Goal: Information Seeking & Learning: Check status

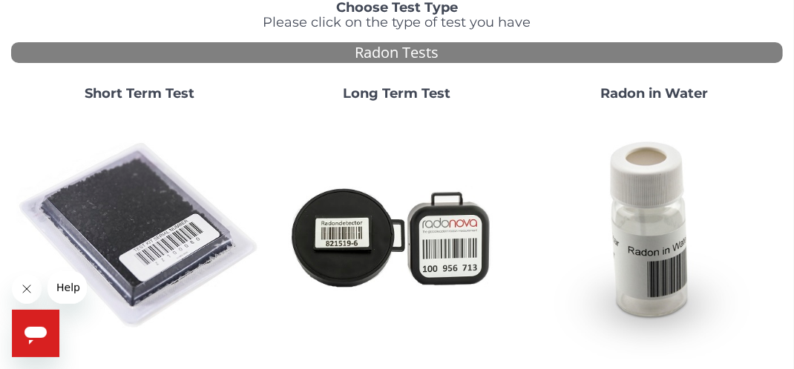
scroll to position [148, 0]
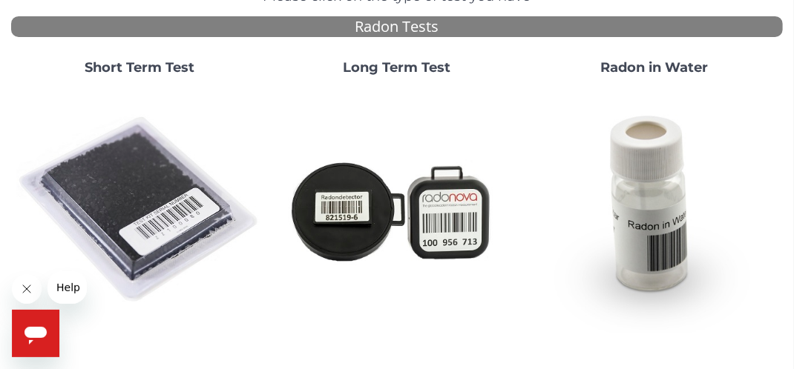
click at [148, 201] on img at bounding box center [140, 211] width 246 height 246
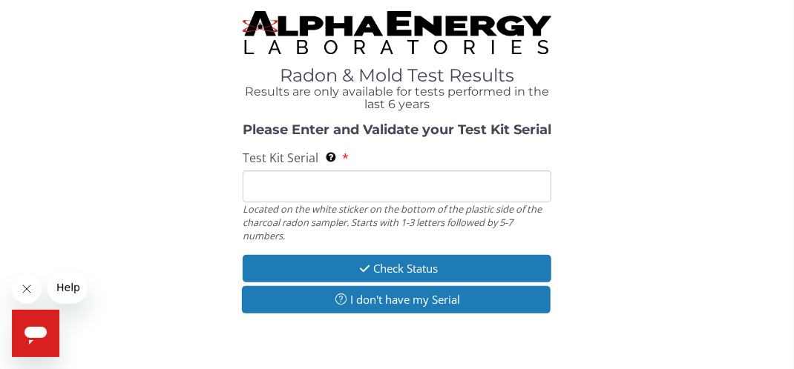
click at [306, 186] on input "Test Kit Serial Located on the white sticker on the bottom of the plastic side …" at bounding box center [397, 187] width 309 height 32
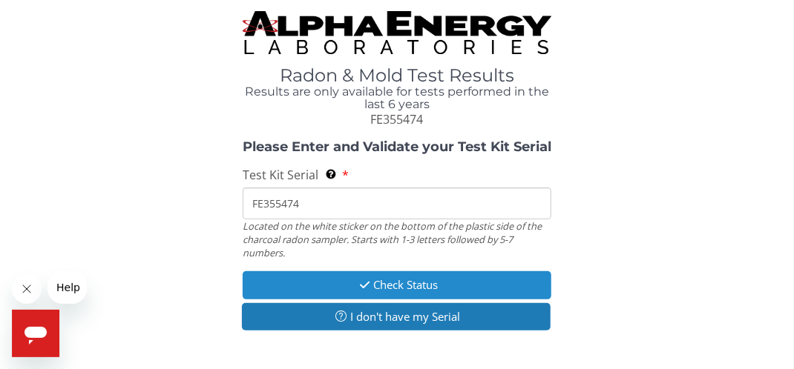
type input "FE355474"
click at [428, 285] on button "Check Status" at bounding box center [397, 284] width 309 height 27
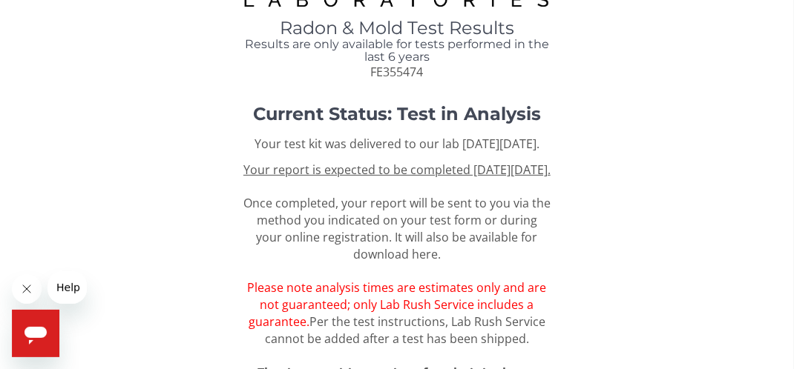
scroll to position [74, 0]
